Goal: Check status: Check status

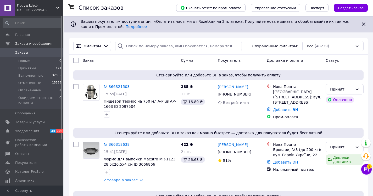
click at [53, 9] on div "Ваш ID: 2229943" at bounding box center [40, 10] width 46 height 5
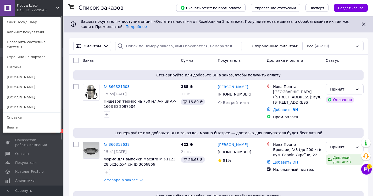
click at [23, 104] on link "[DOMAIN_NAME]" at bounding box center [32, 107] width 58 height 10
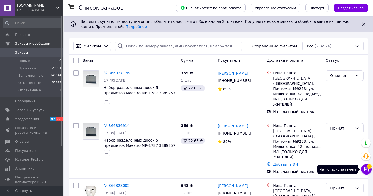
click at [366, 169] on icon at bounding box center [367, 169] width 4 height 4
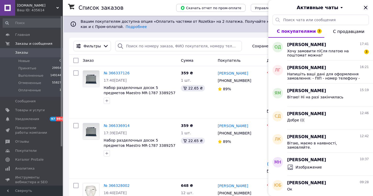
click at [366, 7] on icon "Закрыть" at bounding box center [366, 7] width 6 height 6
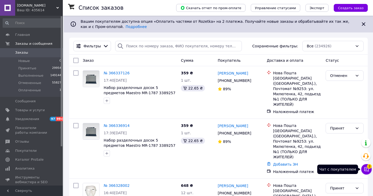
click at [365, 167] on icon at bounding box center [366, 169] width 5 height 5
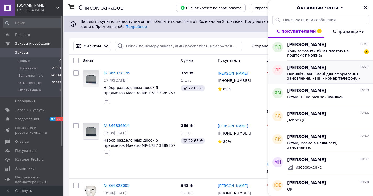
click at [321, 68] on div "Леся Гамоля 16:21" at bounding box center [329, 68] width 82 height 6
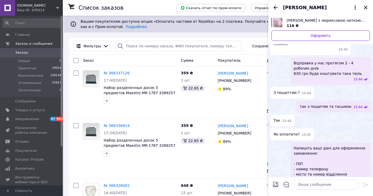
scroll to position [123, 0]
click at [366, 6] on icon "Закрыть" at bounding box center [366, 7] width 6 height 6
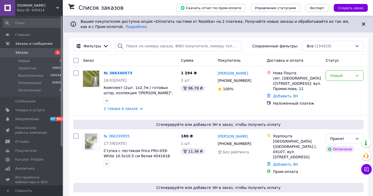
click at [52, 9] on div "Ваш ID: 435614" at bounding box center [40, 10] width 46 height 5
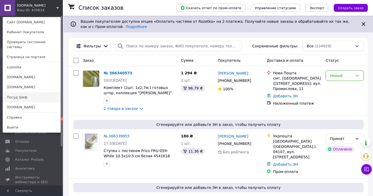
click at [25, 94] on link "Посуд Шеф" at bounding box center [32, 98] width 58 height 10
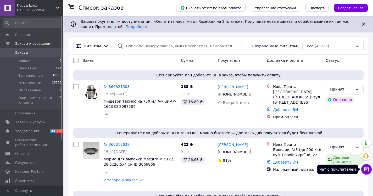
click at [366, 168] on icon at bounding box center [366, 169] width 5 height 5
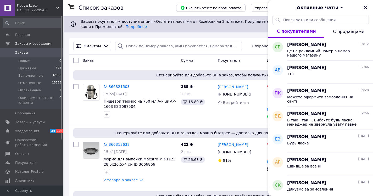
click at [51, 11] on div "Ваш ID: 2229943" at bounding box center [40, 10] width 46 height 5
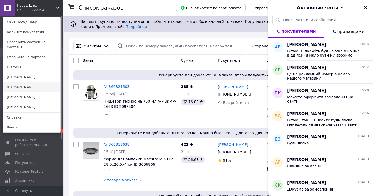
click at [27, 85] on link "[DOMAIN_NAME]" at bounding box center [32, 87] width 58 height 10
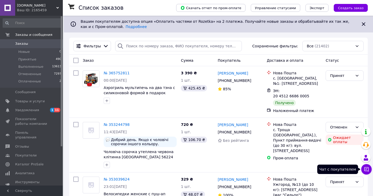
click at [371, 169] on button "Чат с покупателем" at bounding box center [367, 169] width 10 height 10
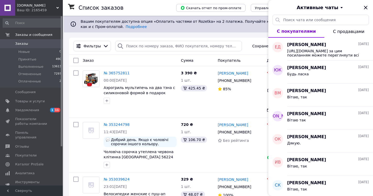
click at [51, 9] on div "Ваш ID: 2165459" at bounding box center [40, 10] width 46 height 5
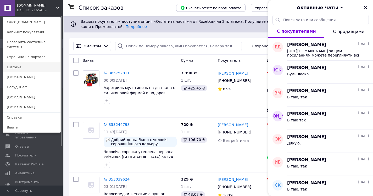
click at [23, 64] on link "Lustorka" at bounding box center [32, 67] width 58 height 10
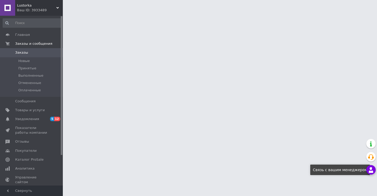
click at [370, 170] on div "Менеджер Чат с покупателем Тех поддержка" at bounding box center [371, 156] width 9 height 39
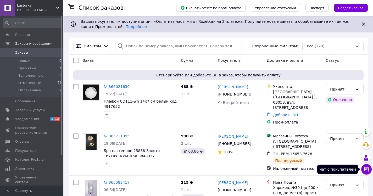
click at [367, 169] on icon at bounding box center [367, 169] width 4 height 4
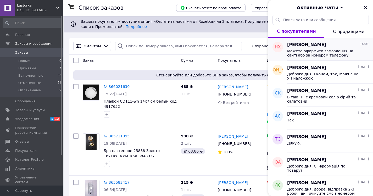
click at [308, 50] on span "Можете оформити замовлення на сайті або за номером телефону 0688377550" at bounding box center [325, 53] width 74 height 8
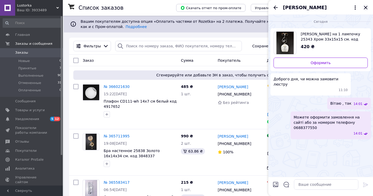
click at [366, 6] on icon "Закрыть" at bounding box center [366, 7] width 6 height 6
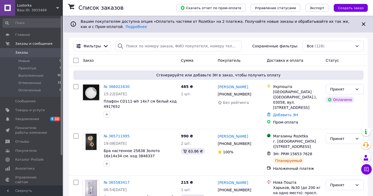
click at [39, 5] on span "Lustorka" at bounding box center [36, 5] width 39 height 5
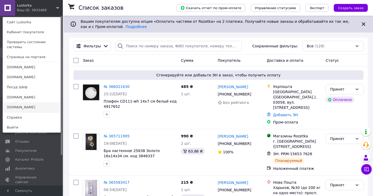
click at [23, 102] on link "[DOMAIN_NAME]" at bounding box center [32, 107] width 58 height 10
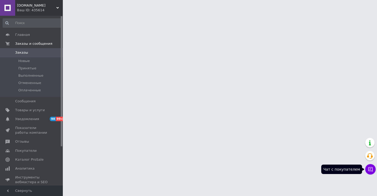
click at [370, 172] on icon at bounding box center [370, 169] width 5 height 5
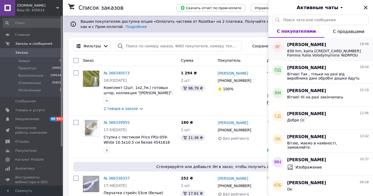
click at [304, 48] on div "830 hrn, karta [CREDIT_CARD_NUMBER] Fomina Yuliia Volodymyrivna YeDRPOU [FINANC…" at bounding box center [329, 52] width 82 height 9
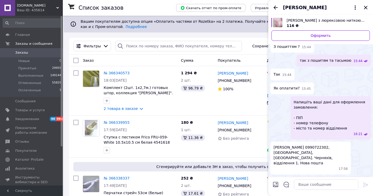
scroll to position [164, 0]
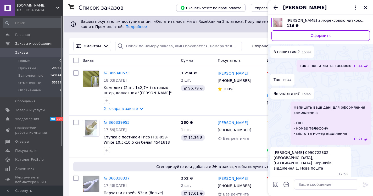
click at [367, 8] on icon "Закрыть" at bounding box center [366, 7] width 6 height 6
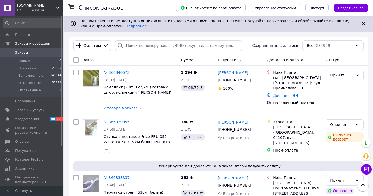
scroll to position [0, 0]
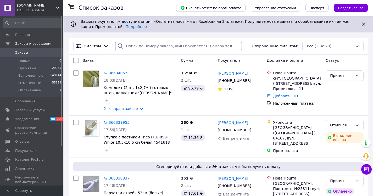
paste input "#2747442 - Prom-shock.org.ua-363604837"
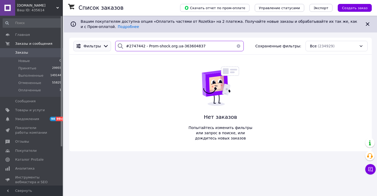
drag, startPoint x: 142, startPoint y: 46, endPoint x: 94, endPoint y: 47, distance: 48.8
click at [94, 47] on div "Фильтры #2747442 - Prom-shock.org.ua-363604837 Сохраненные фильтры: Все (234929)" at bounding box center [220, 46] width 299 height 10
drag, startPoint x: 155, startPoint y: 47, endPoint x: 80, endPoint y: 42, distance: 74.9
click at [89, 48] on div "Фильтры Prom-shock.org.ua-363604837 Сохраненные фильтры: Все (234929)" at bounding box center [220, 46] width 299 height 10
type input "363604837"
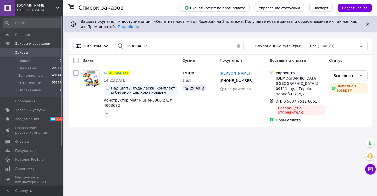
click at [29, 6] on span "[DOMAIN_NAME]" at bounding box center [36, 5] width 39 height 5
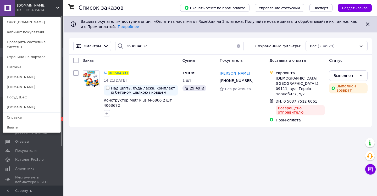
click at [147, 142] on div "Список заказов Скачать отчет по пром-оплате Управление статусами Экспорт Создат…" at bounding box center [220, 98] width 313 height 196
click at [116, 141] on div "Список заказов Скачать отчет по пром-оплате Управление статусами Экспорт Создат…" at bounding box center [220, 98] width 313 height 196
drag, startPoint x: 239, startPoint y: 48, endPoint x: 236, endPoint y: 46, distance: 3.1
click at [239, 48] on button "button" at bounding box center [239, 46] width 10 height 10
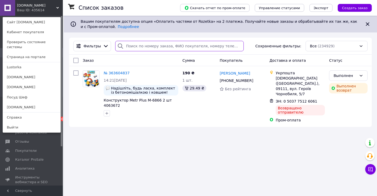
click at [236, 46] on input "search" at bounding box center [179, 46] width 129 height 10
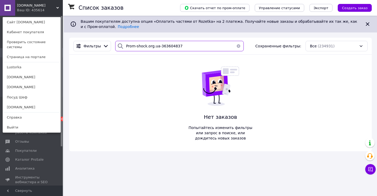
type input "#2747442 - Prom-shock.org.ua-363604837"
